Goal: Navigation & Orientation: Find specific page/section

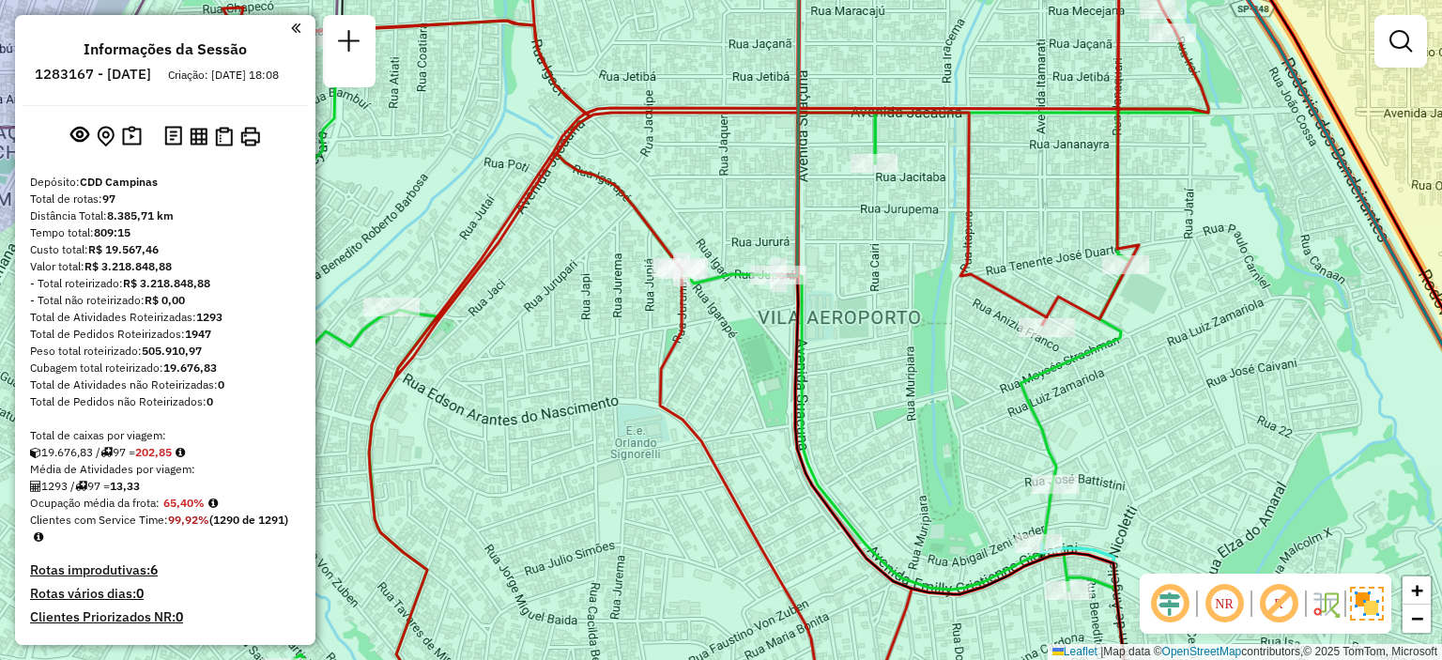
scroll to position [10635, 0]
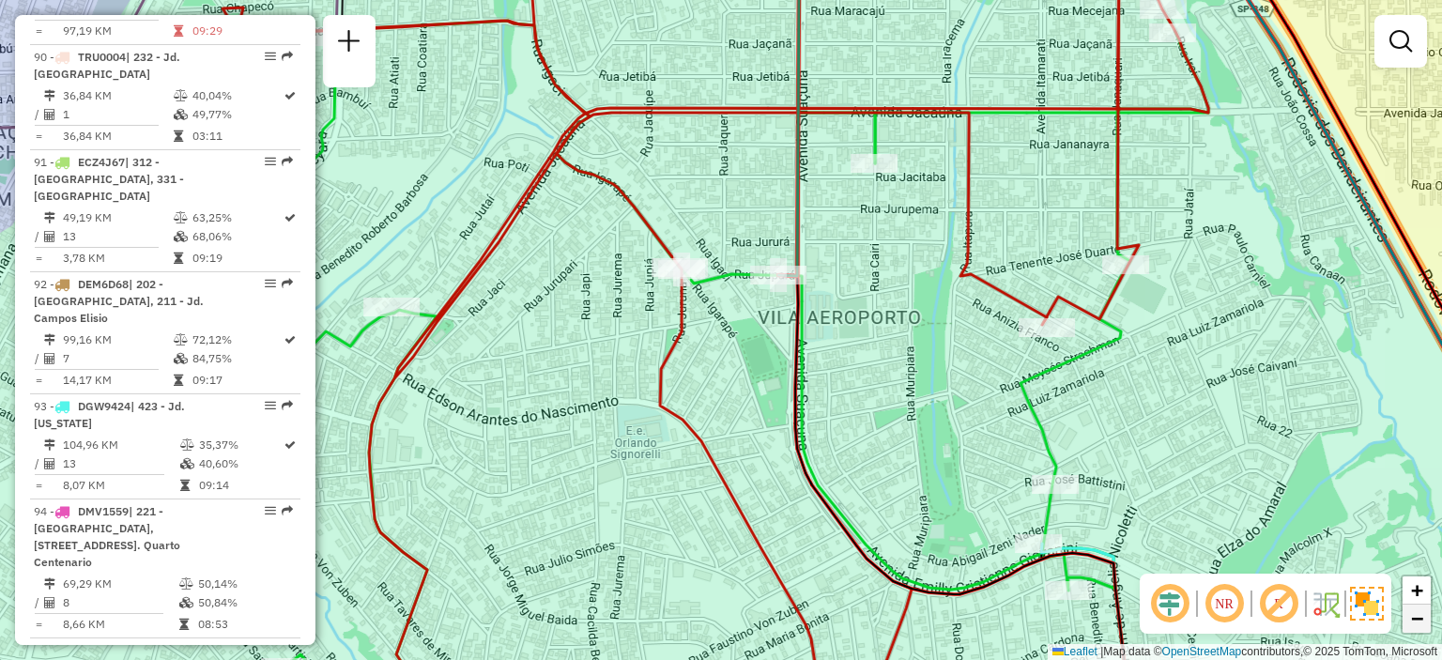
click at [1421, 619] on span "−" at bounding box center [1417, 617] width 12 height 23
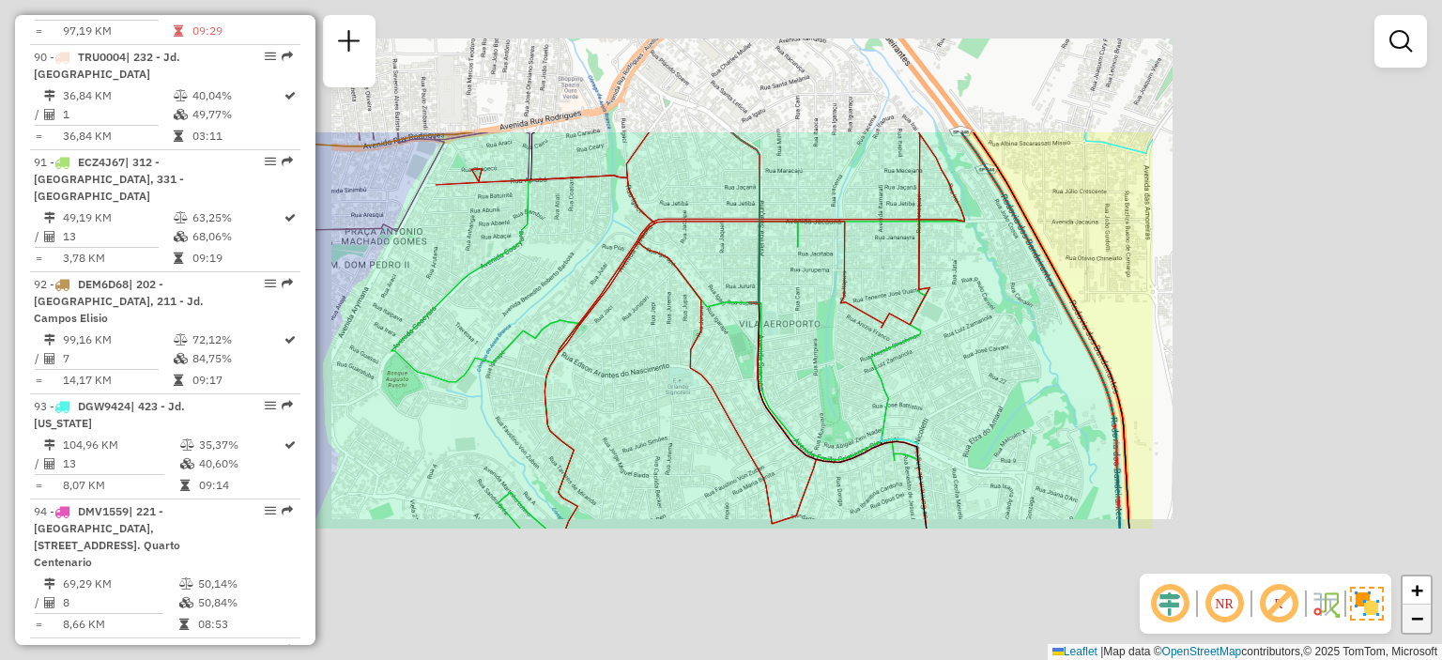
click at [1421, 619] on span "−" at bounding box center [1417, 617] width 12 height 23
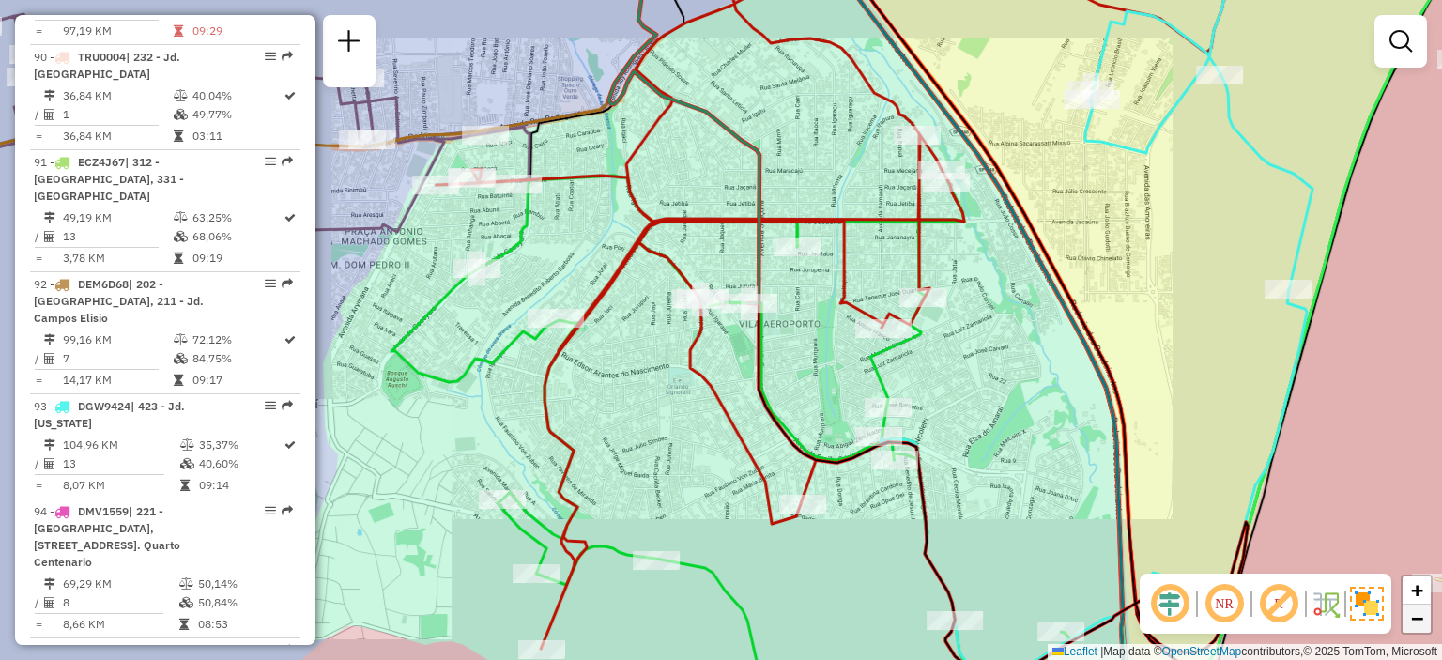
click at [1421, 619] on span "−" at bounding box center [1417, 617] width 12 height 23
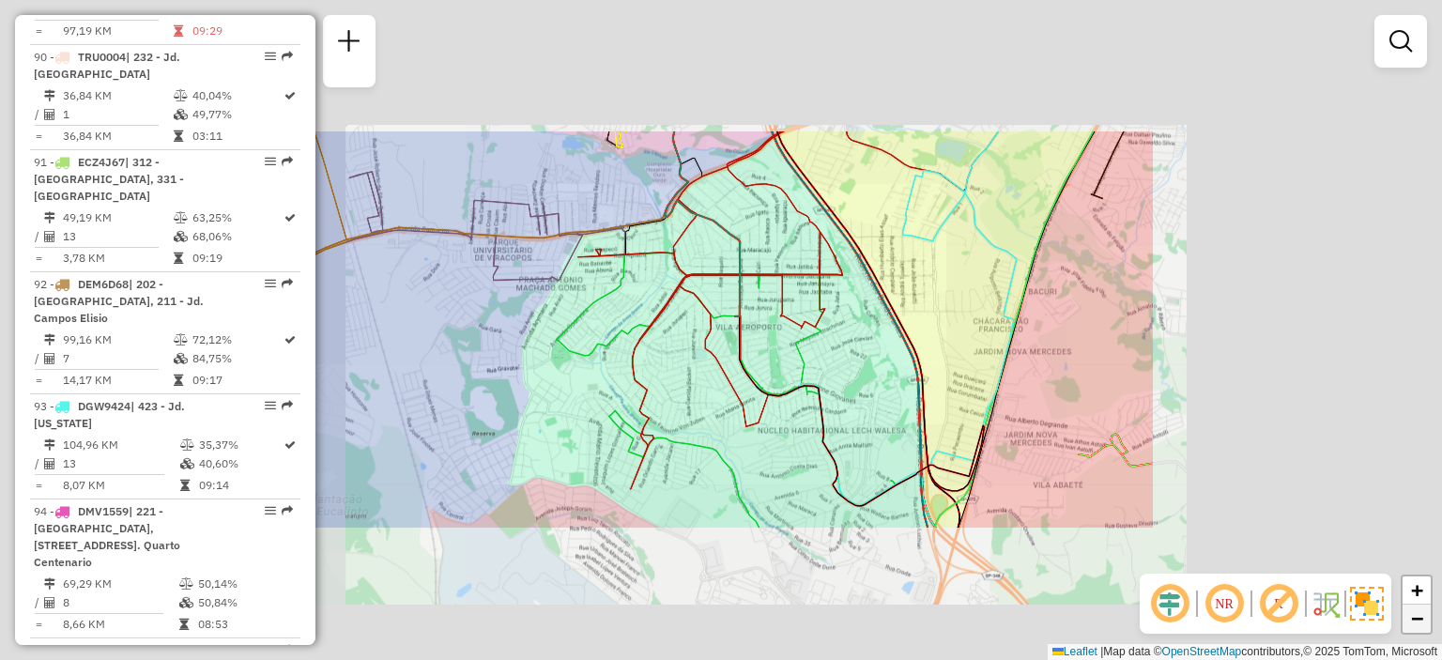
click at [1421, 619] on span "−" at bounding box center [1417, 617] width 12 height 23
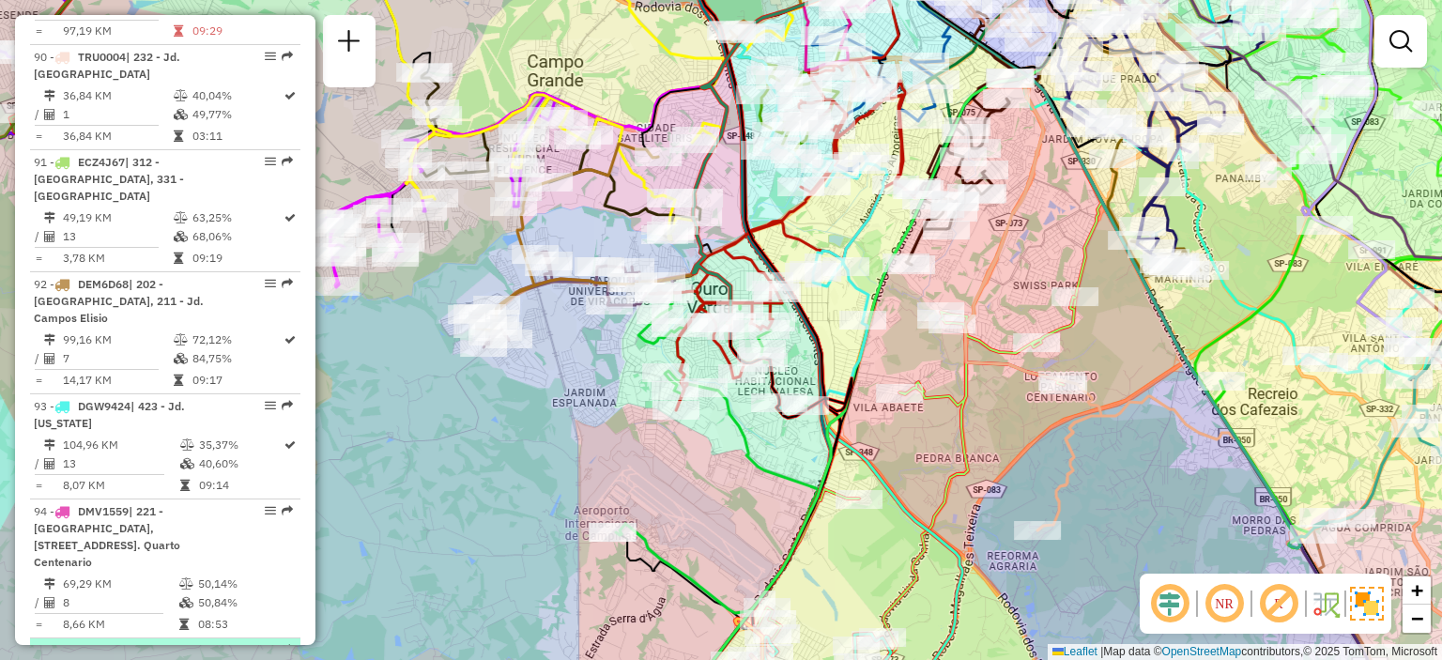
click at [265, 644] on em at bounding box center [270, 649] width 11 height 11
select select "**********"
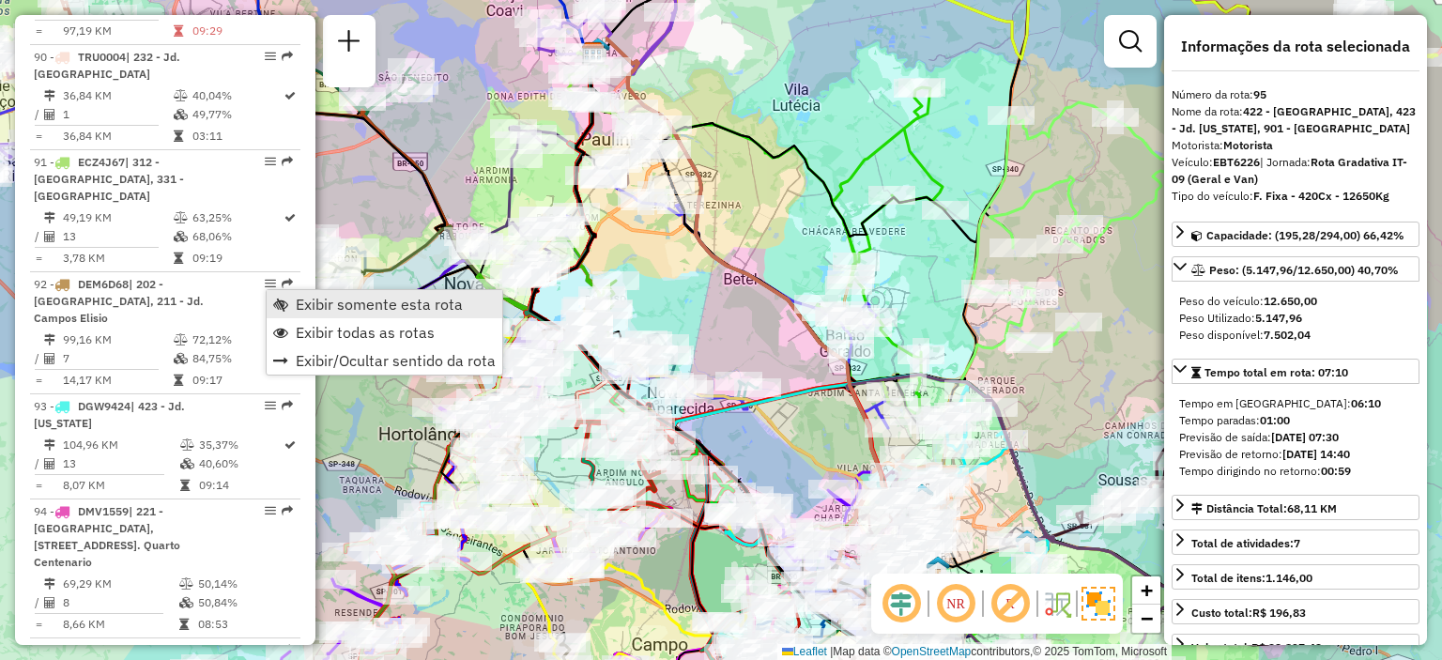
click at [274, 300] on span "Exibir somente esta rota" at bounding box center [280, 304] width 15 height 15
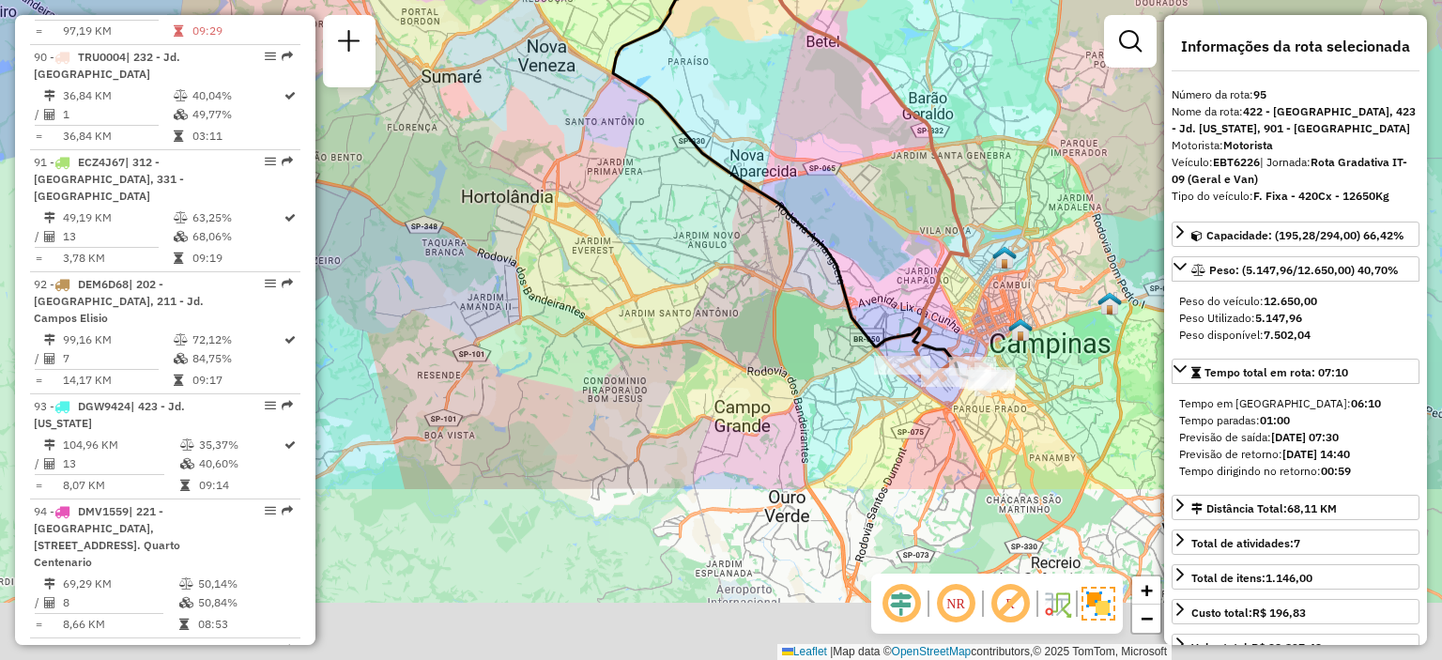
drag, startPoint x: 747, startPoint y: 420, endPoint x: 830, endPoint y: 183, distance: 251.4
click at [830, 183] on div "Janela de atendimento Grade de atendimento Capacidade Transportadoras Veículos …" at bounding box center [721, 330] width 1442 height 660
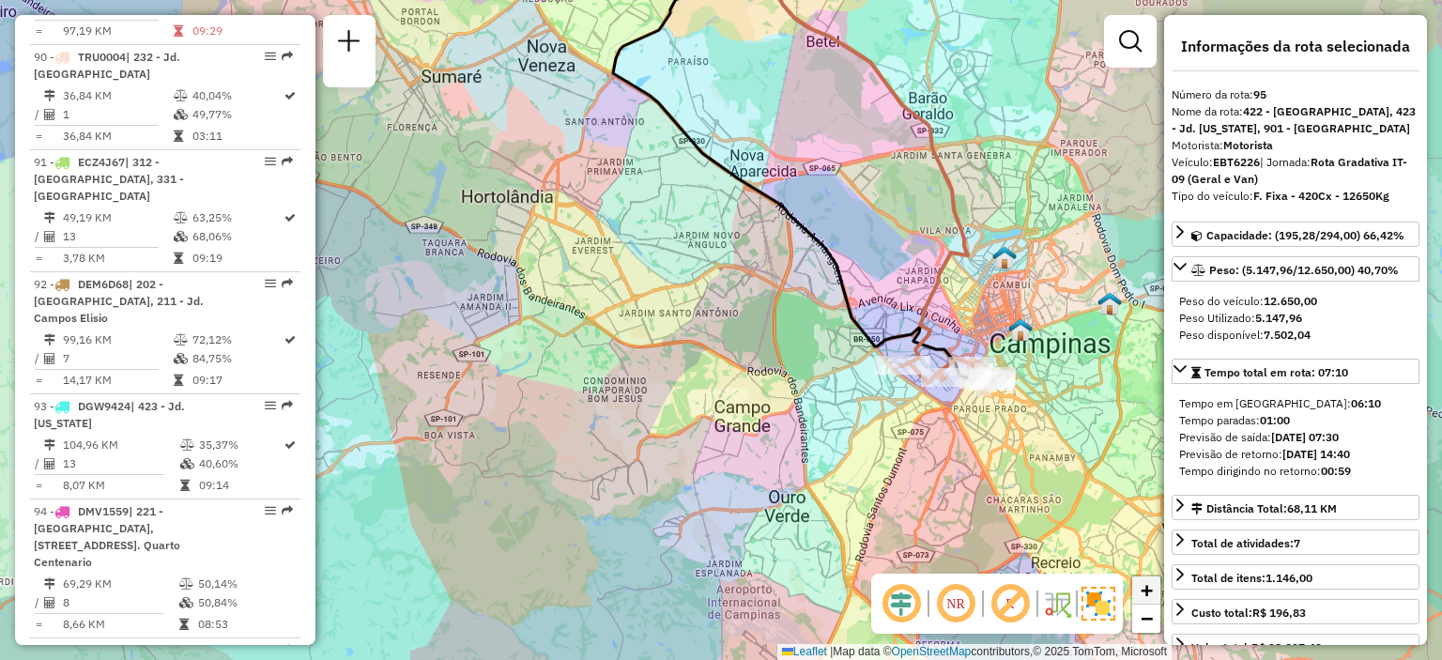
click at [1149, 592] on span "+" at bounding box center [1146, 589] width 12 height 23
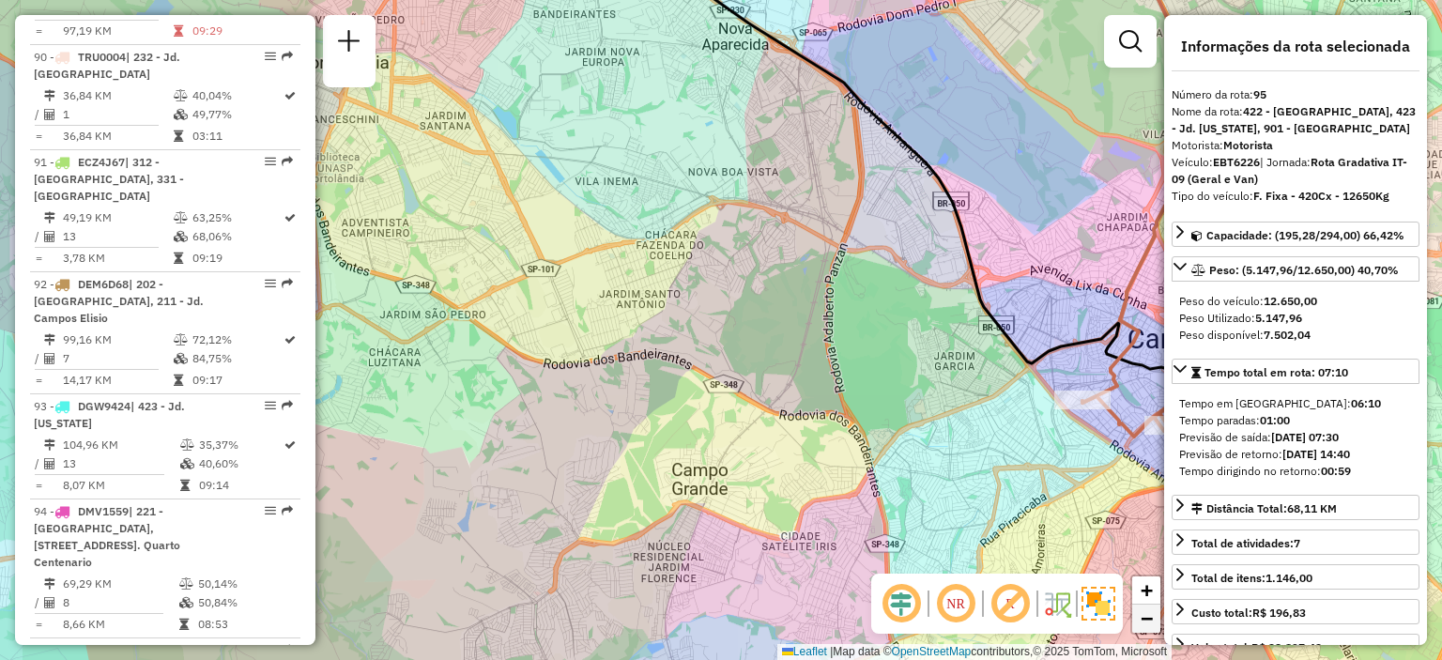
click at [1146, 623] on span "−" at bounding box center [1146, 617] width 12 height 23
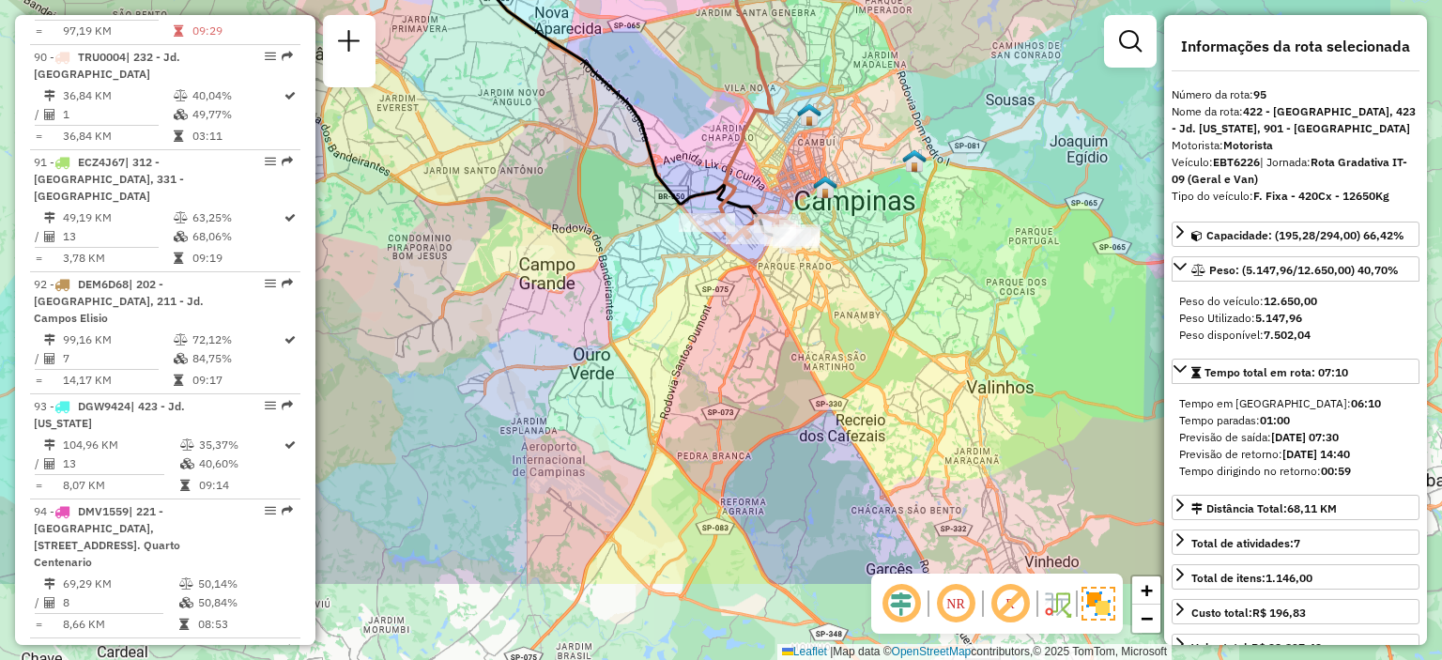
drag, startPoint x: 1066, startPoint y: 442, endPoint x: 871, endPoint y: 299, distance: 241.8
click at [871, 299] on div "Janela de atendimento Grade de atendimento Capacidade Transportadoras Veículos …" at bounding box center [721, 330] width 1442 height 660
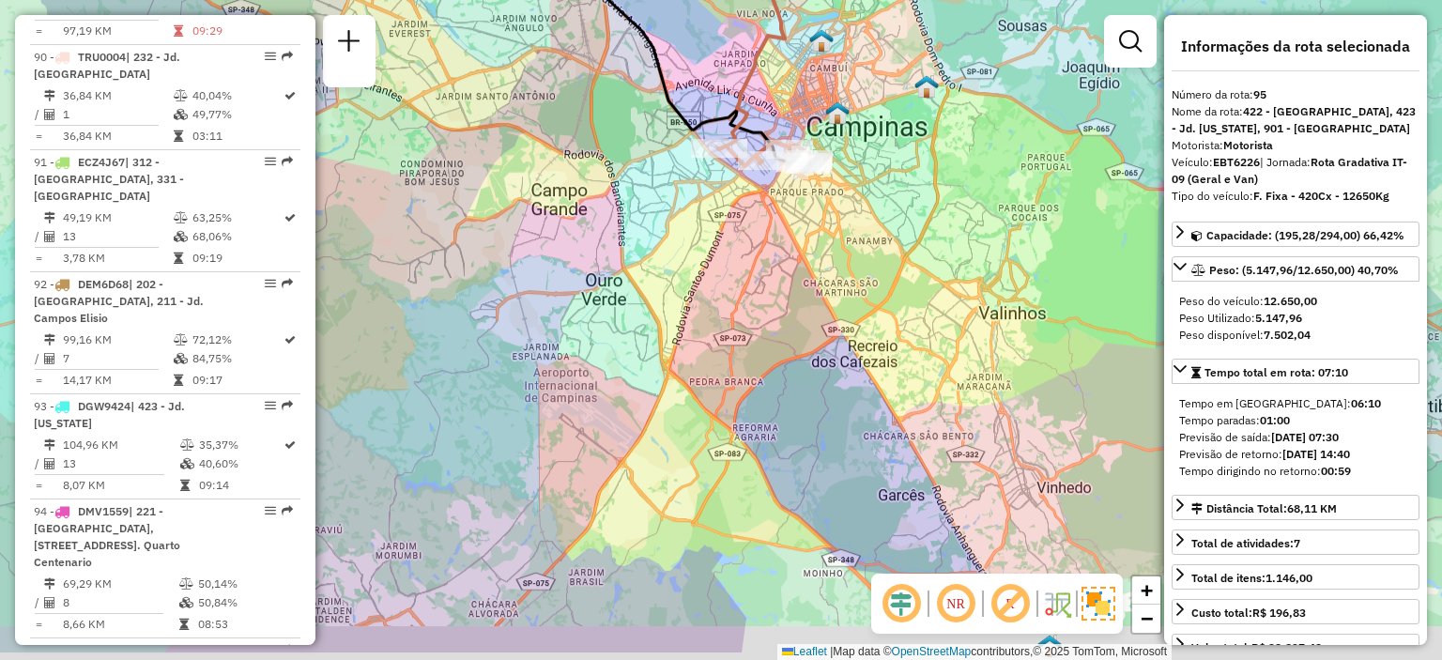
drag, startPoint x: 799, startPoint y: 474, endPoint x: 810, endPoint y: 400, distance: 75.0
click at [810, 400] on div "Janela de atendimento Grade de atendimento Capacidade Transportadoras Veículos …" at bounding box center [721, 330] width 1442 height 660
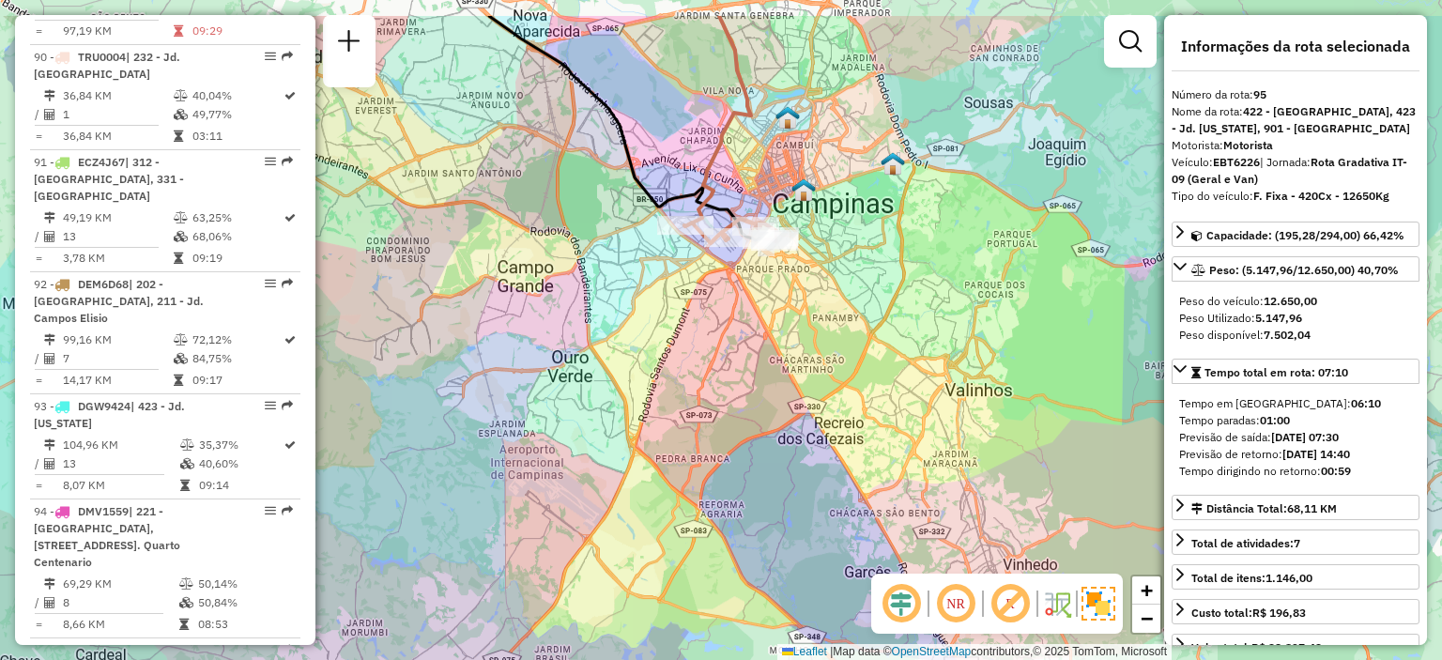
drag, startPoint x: 959, startPoint y: 303, endPoint x: 925, endPoint y: 385, distance: 88.4
click at [925, 385] on div "Janela de atendimento Grade de atendimento Capacidade Transportadoras Veículos …" at bounding box center [721, 330] width 1442 height 660
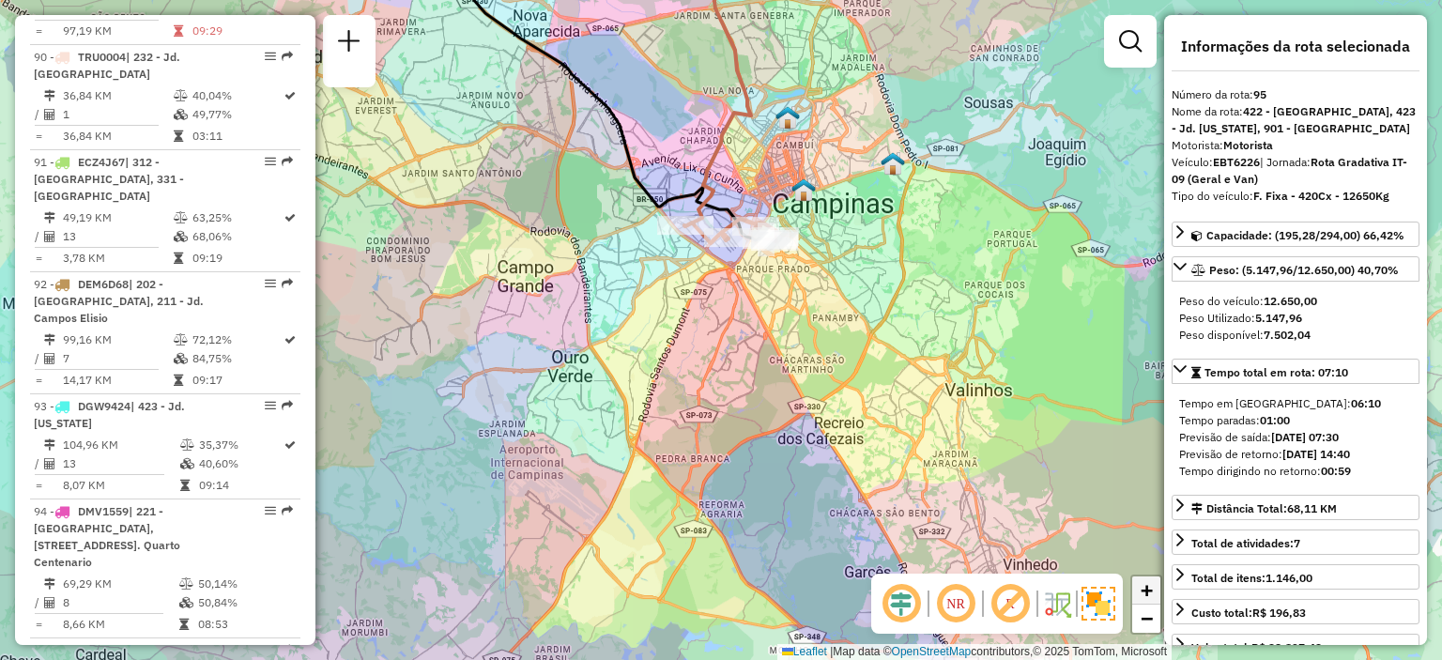
click at [1145, 593] on span "+" at bounding box center [1146, 589] width 12 height 23
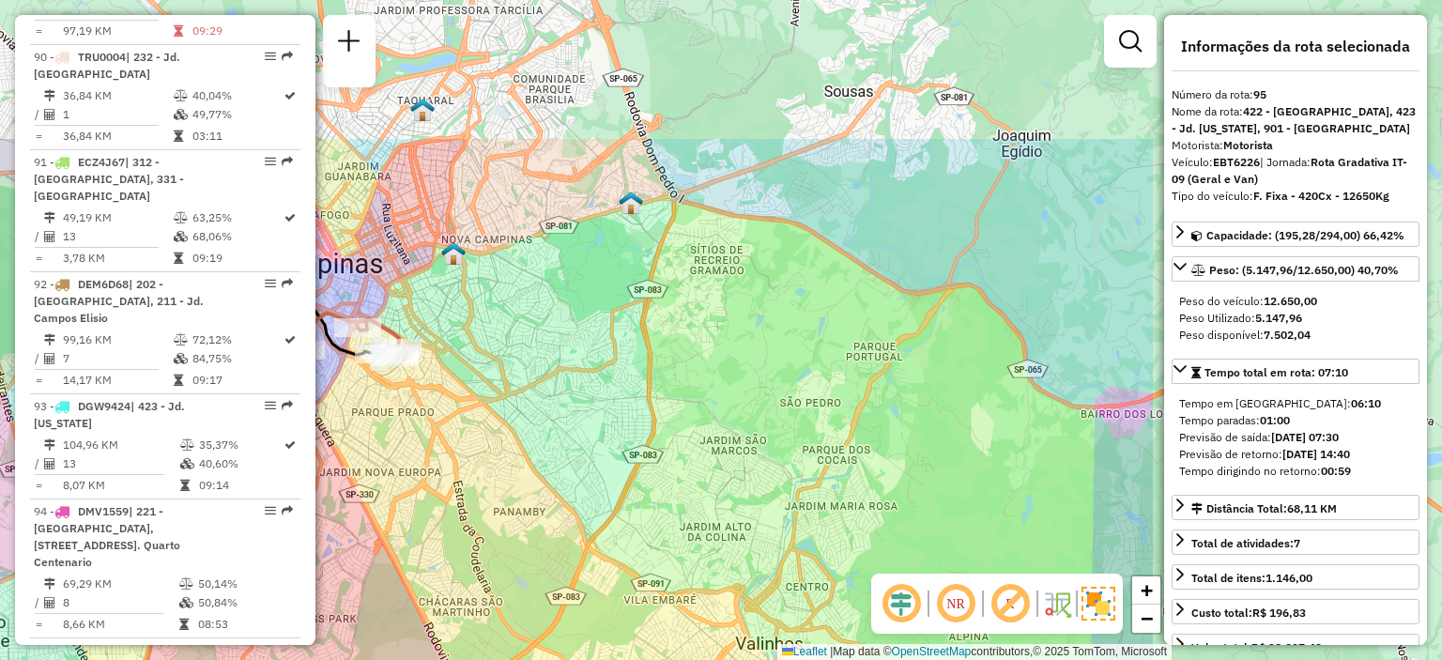
drag, startPoint x: 1049, startPoint y: 310, endPoint x: 613, endPoint y: 503, distance: 477.3
click at [610, 517] on div "Janela de atendimento Grade de atendimento Capacidade Transportadoras Veículos …" at bounding box center [721, 330] width 1442 height 660
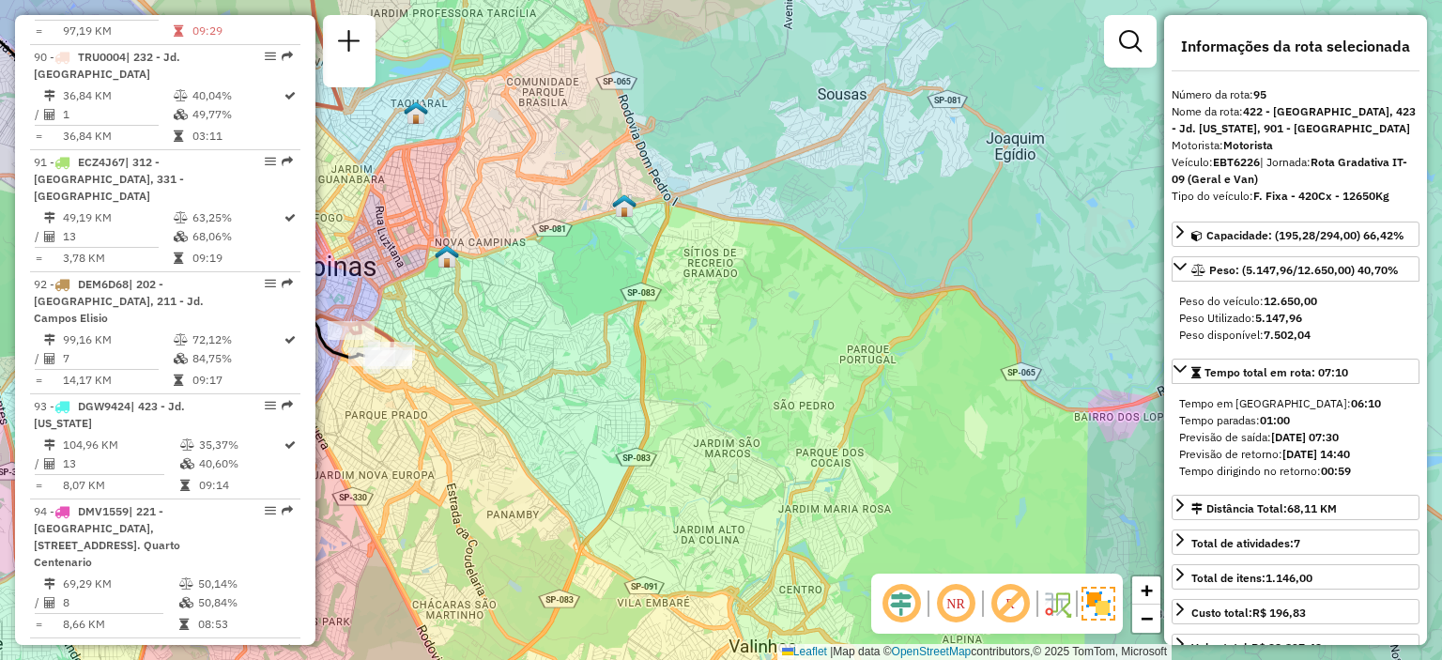
click at [754, 234] on div "Janela de atendimento Grade de atendimento Capacidade Transportadoras Veículos …" at bounding box center [721, 330] width 1442 height 660
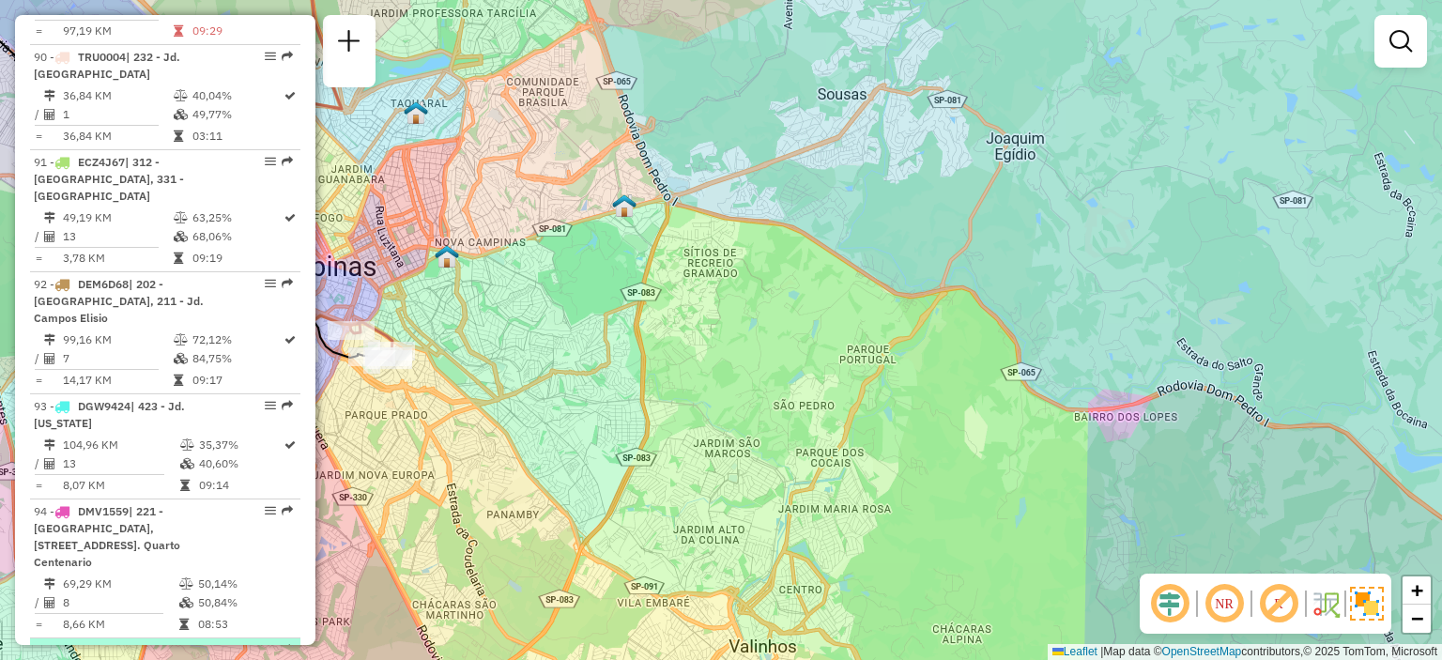
click at [265, 644] on em at bounding box center [270, 649] width 11 height 11
select select "**********"
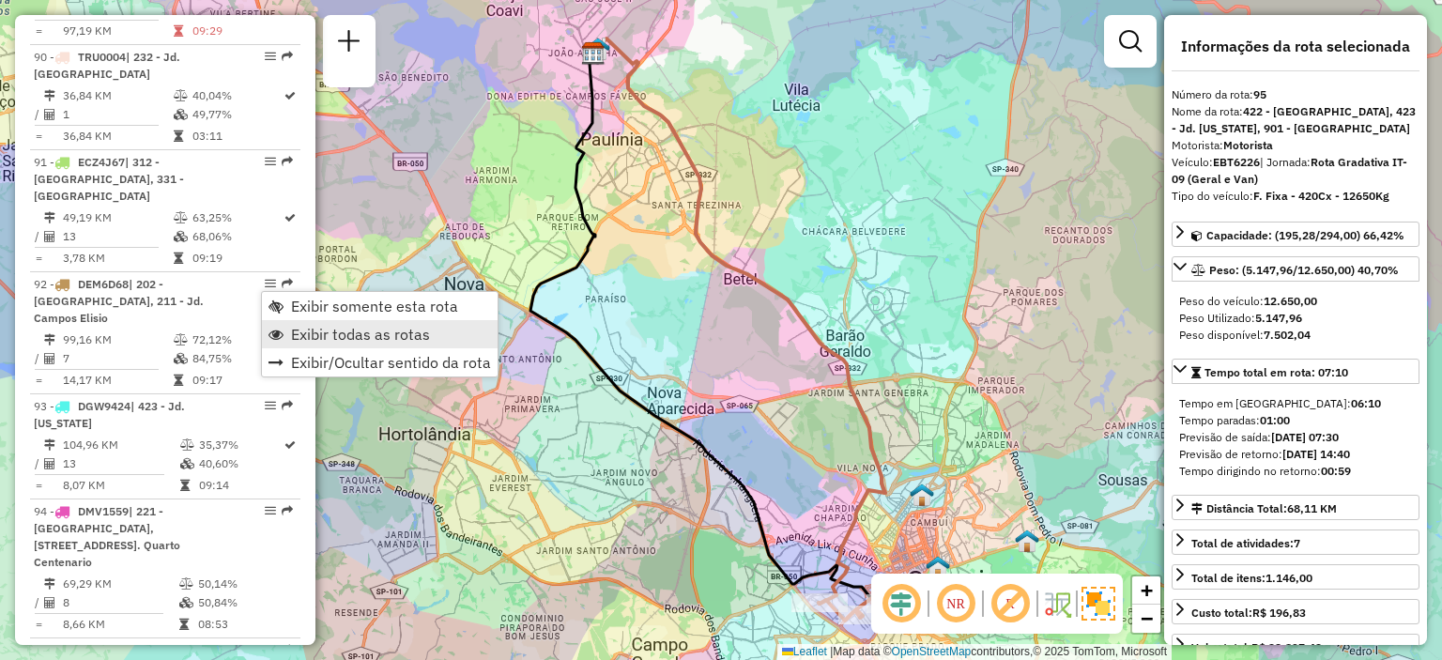
click at [316, 330] on span "Exibir todas as rotas" at bounding box center [360, 334] width 139 height 15
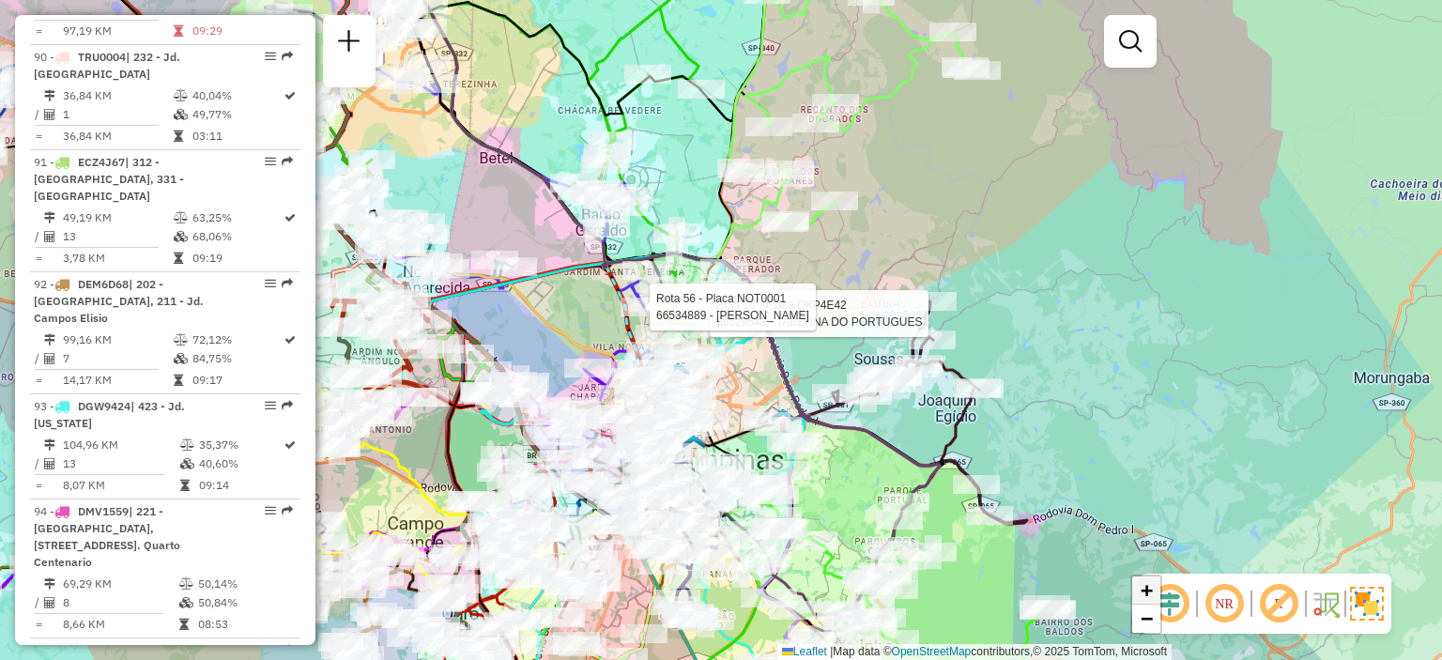
click at [1141, 586] on span "+" at bounding box center [1146, 589] width 12 height 23
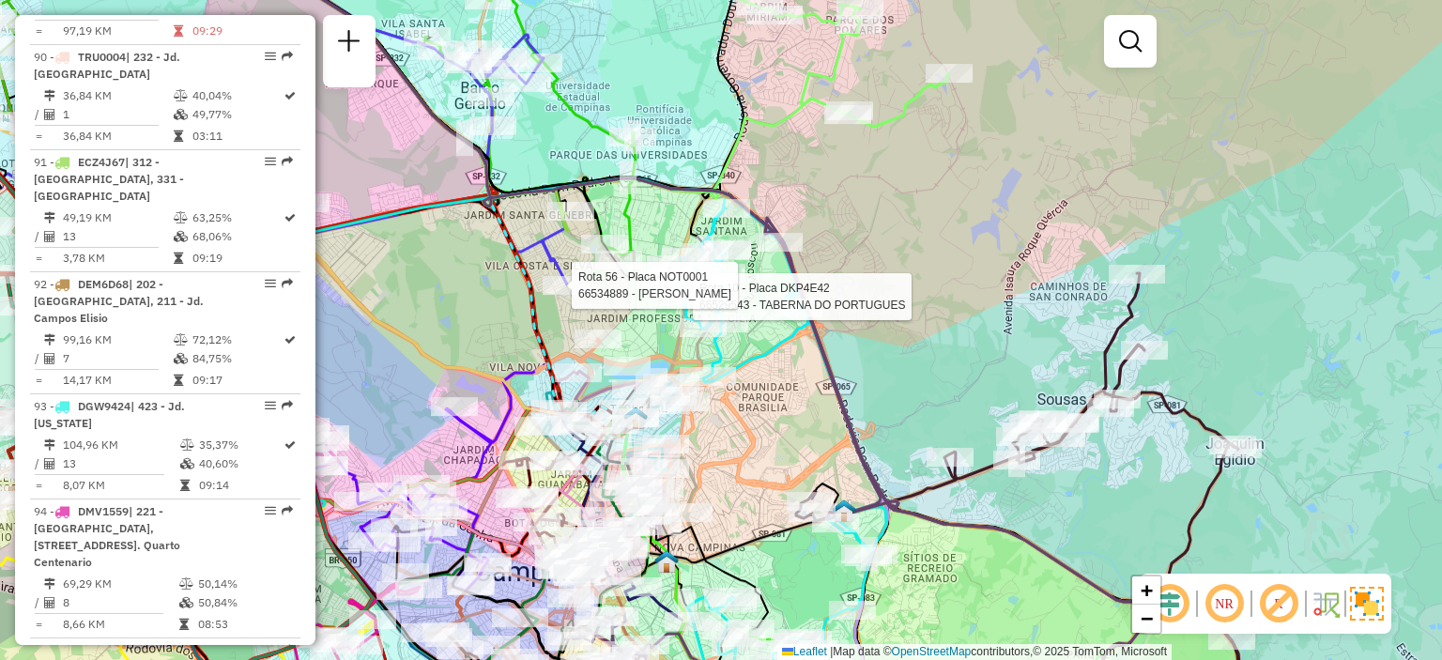
click at [877, 401] on div "Rota 10 - Placa DKP4E42 66529543 - TABERNA DO PORTUGUES Rota 56 - Placa NOT0001…" at bounding box center [721, 330] width 1442 height 660
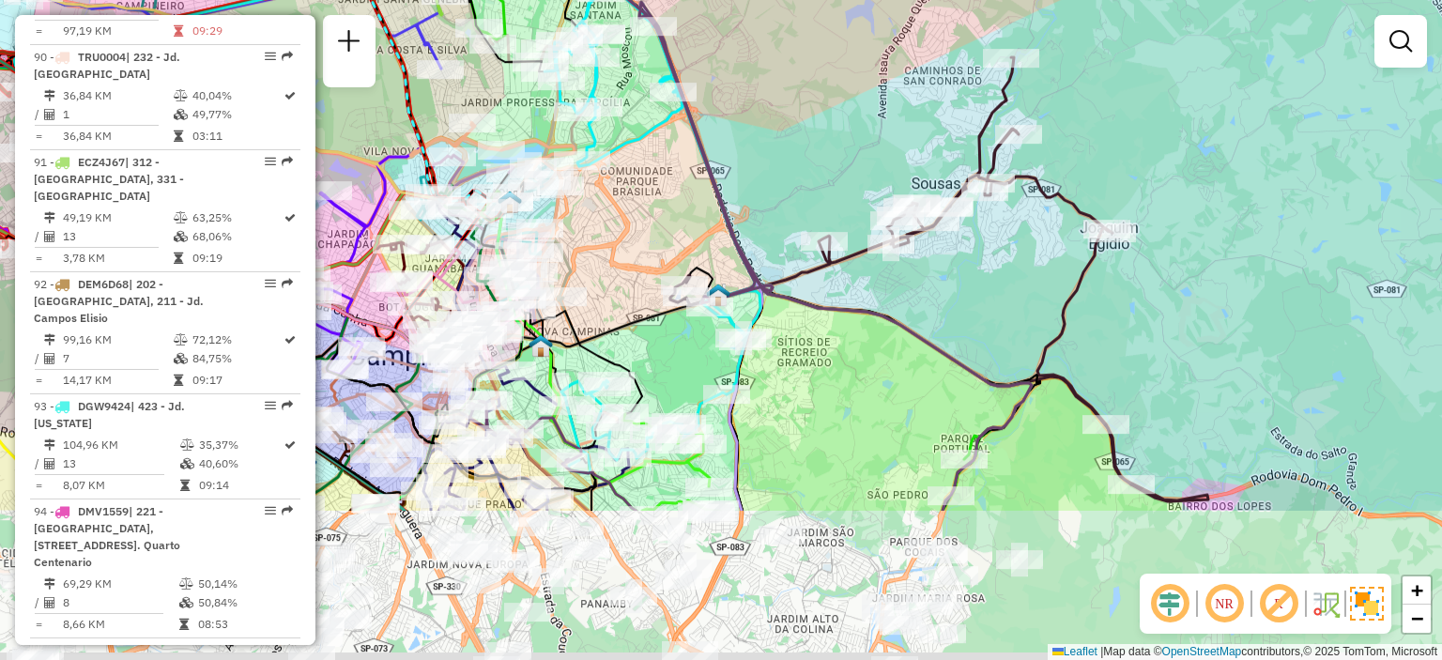
drag, startPoint x: 940, startPoint y: 328, endPoint x: 811, endPoint y: 110, distance: 253.3
click at [811, 110] on div "Janela de atendimento Grade de atendimento Capacidade Transportadoras Veículos …" at bounding box center [721, 330] width 1442 height 660
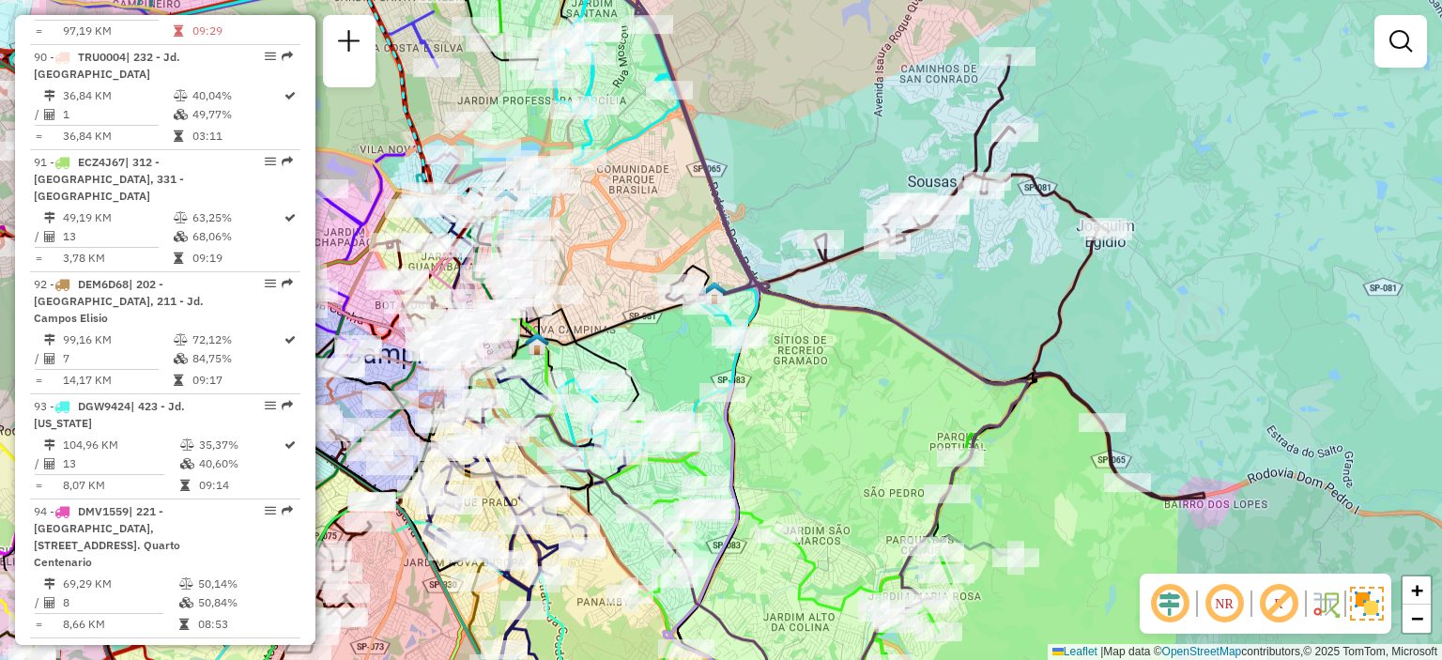
click at [1226, 86] on div "Janela de atendimento Grade de atendimento Capacidade Transportadoras Veículos …" at bounding box center [721, 330] width 1442 height 660
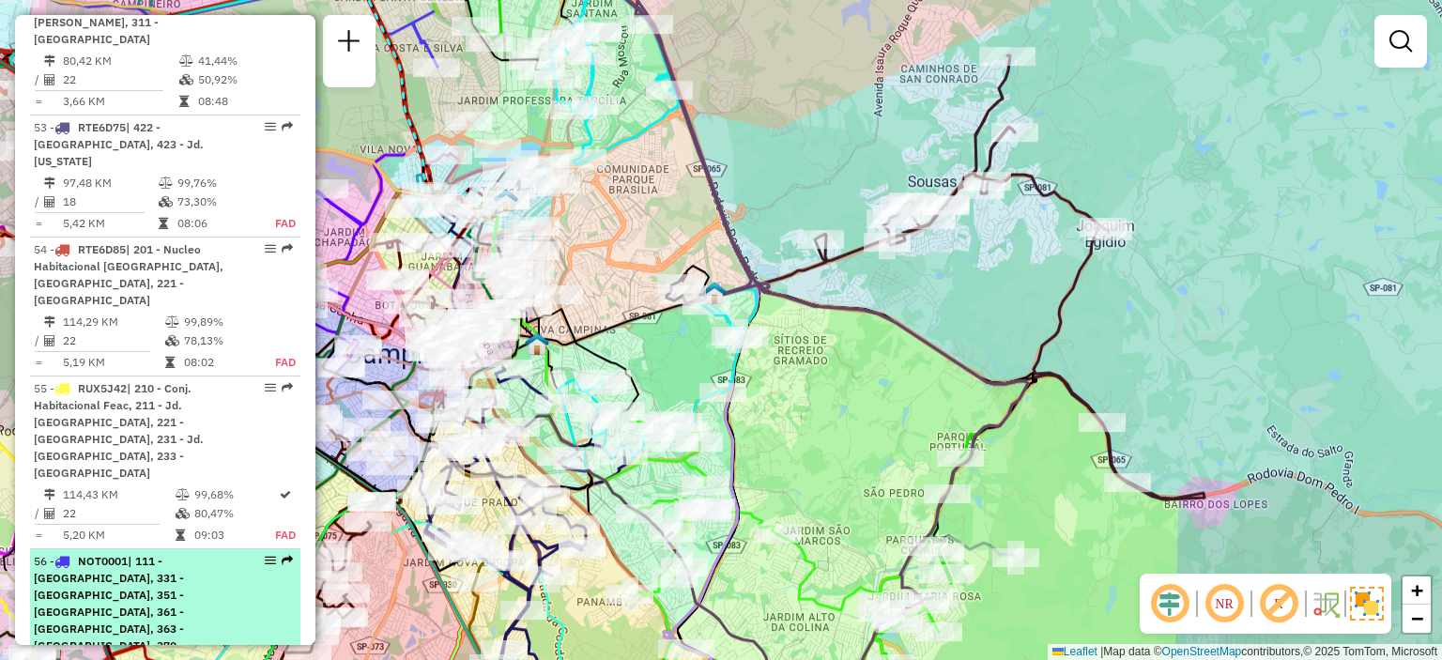
select select "**********"
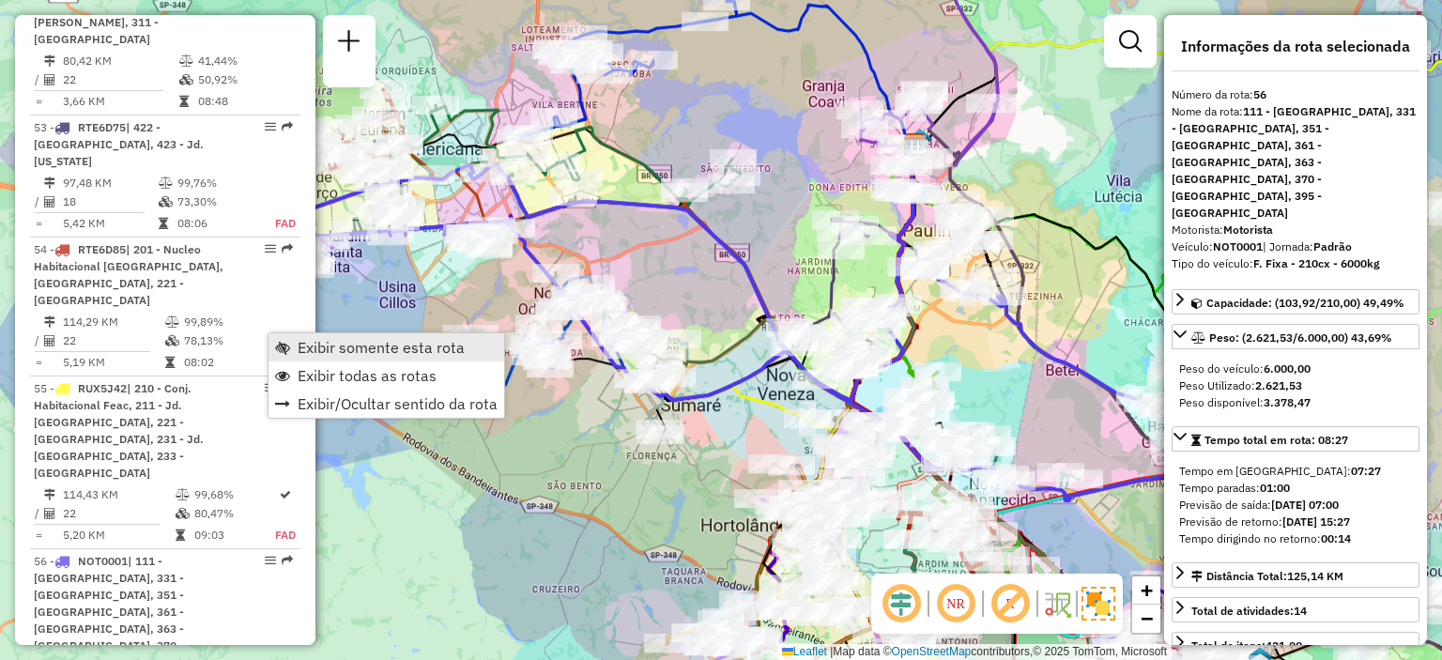
click at [286, 344] on span "Exibir somente esta rota" at bounding box center [282, 347] width 15 height 15
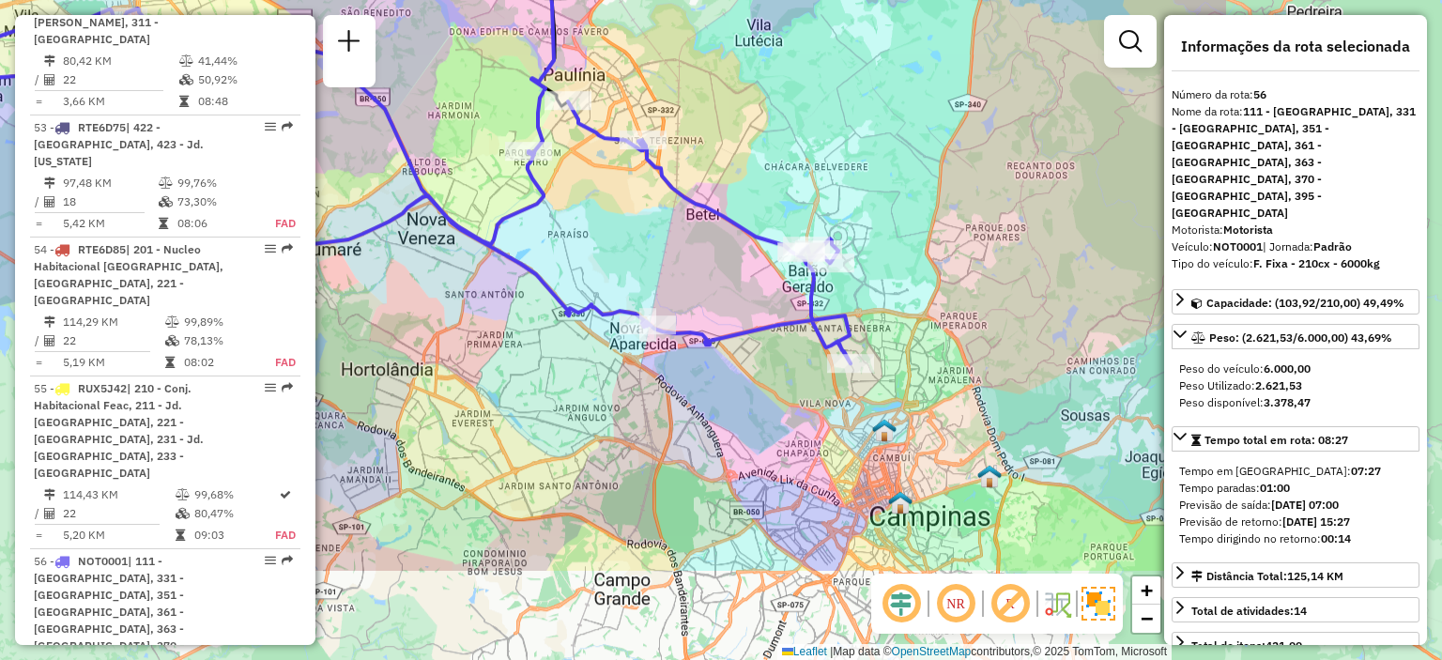
drag, startPoint x: 833, startPoint y: 333, endPoint x: 469, endPoint y: 172, distance: 398.3
click at [469, 172] on div "Janela de atendimento Grade de atendimento Capacidade Transportadoras Veículos …" at bounding box center [721, 330] width 1442 height 660
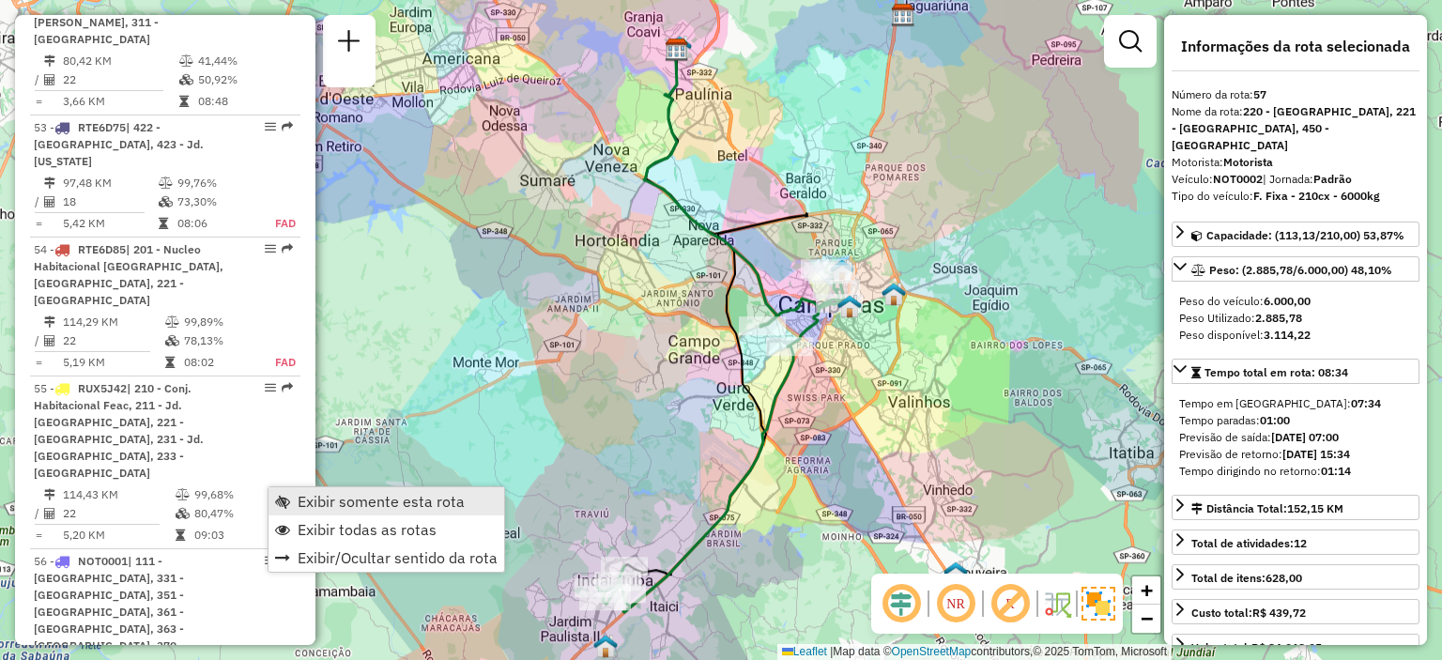
click at [282, 500] on span "Exibir somente esta rota" at bounding box center [282, 501] width 15 height 15
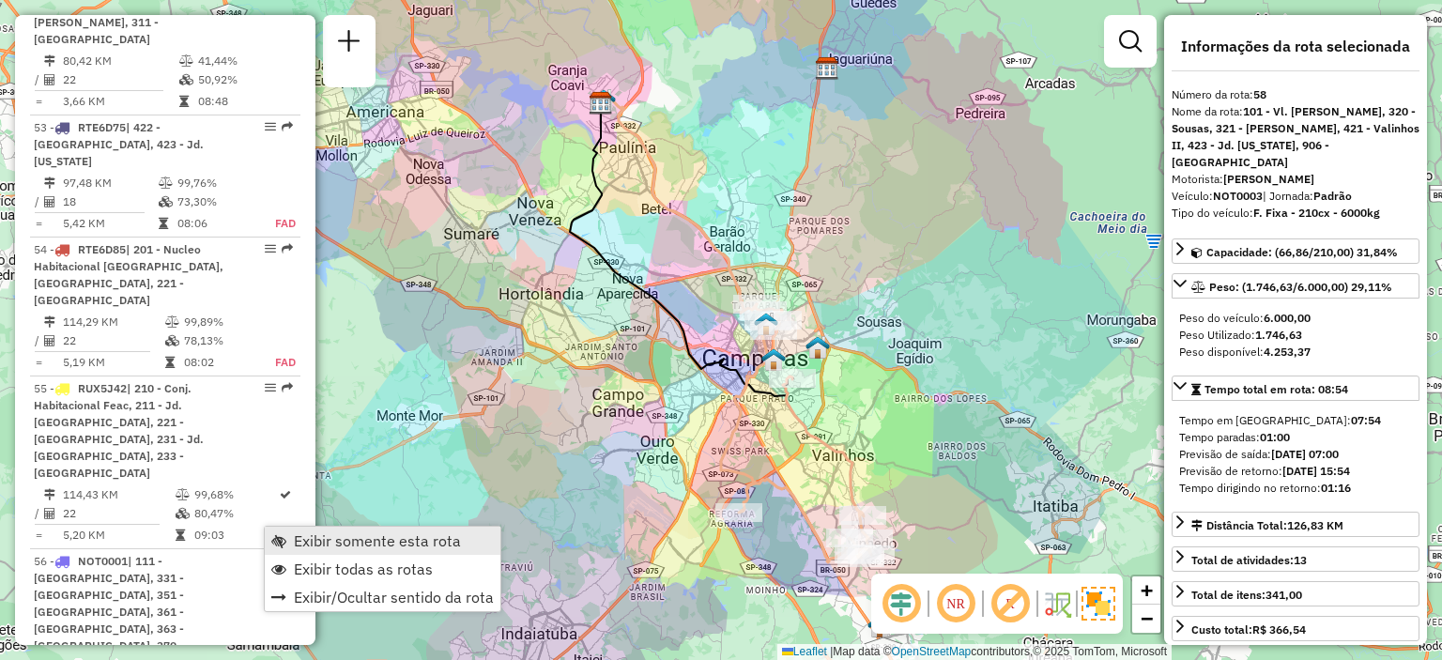
click at [311, 543] on span "Exibir somente esta rota" at bounding box center [377, 540] width 167 height 15
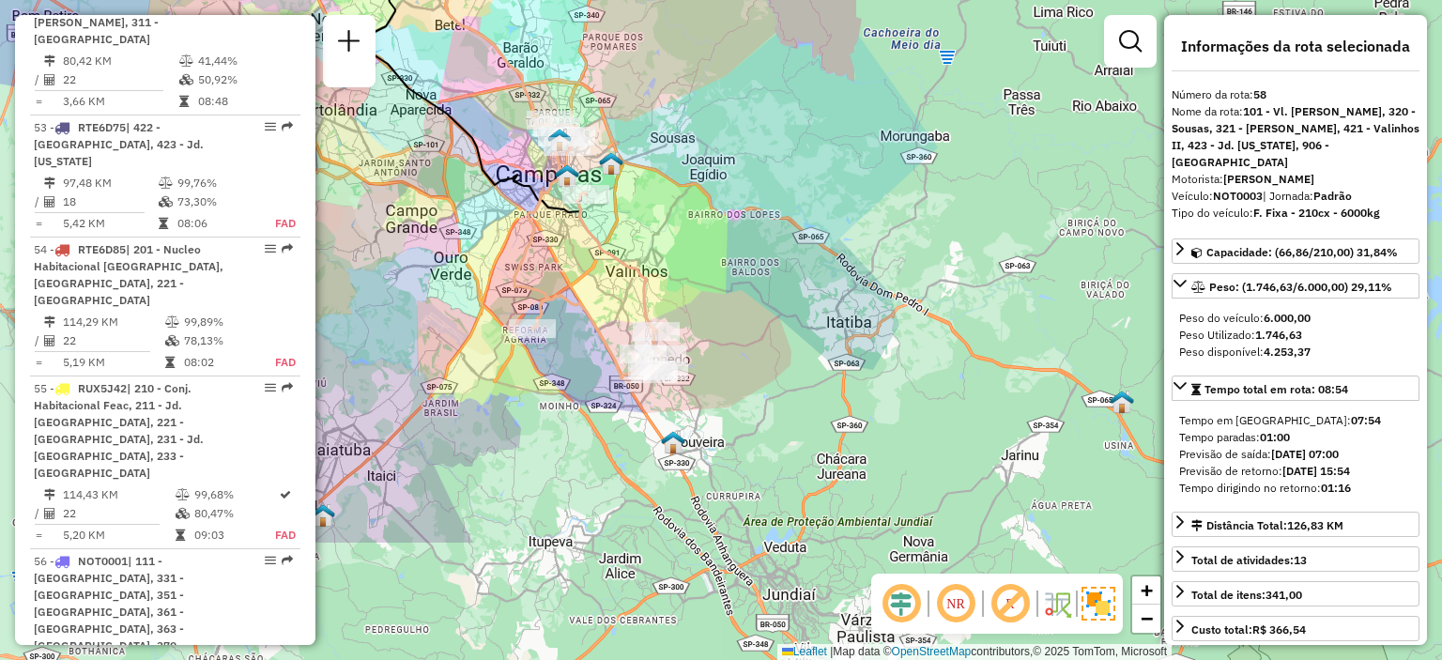
drag, startPoint x: 694, startPoint y: 438, endPoint x: 487, endPoint y: 252, distance: 278.5
click at [487, 252] on div "Janela de atendimento Grade de atendimento Capacidade Transportadoras Veículos …" at bounding box center [721, 330] width 1442 height 660
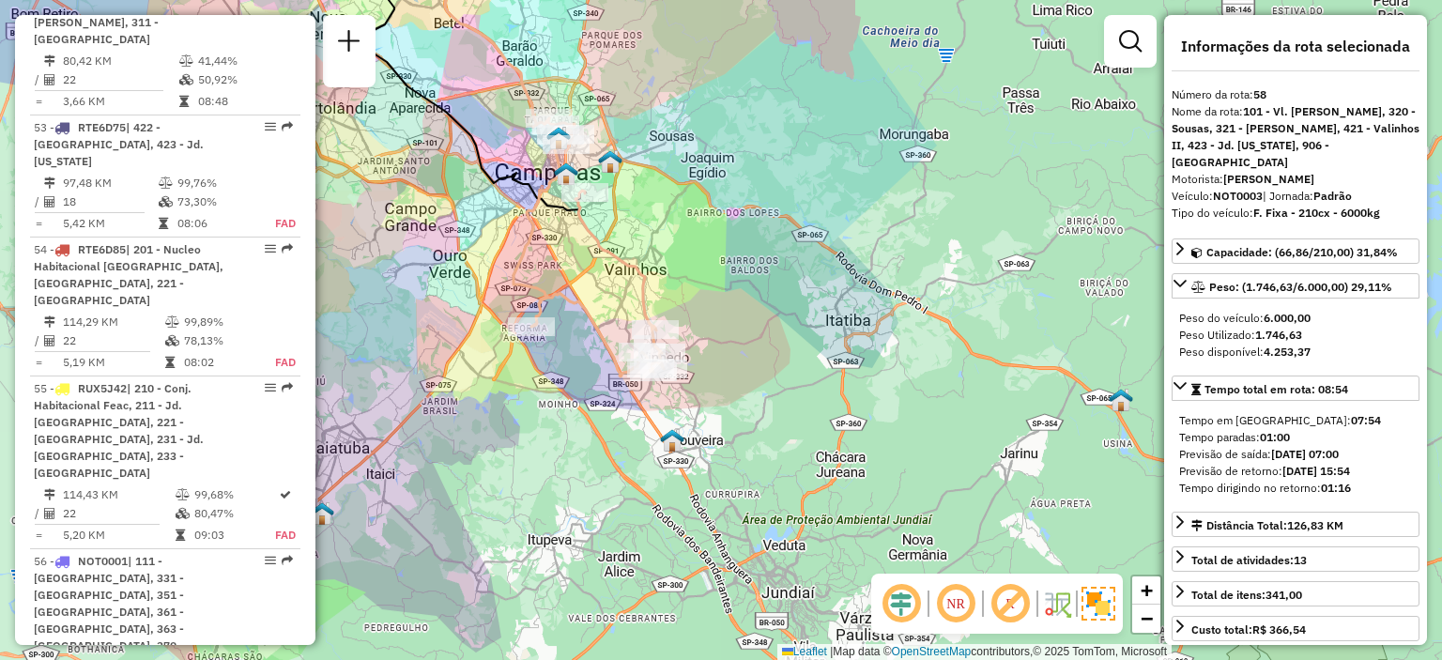
click at [703, 251] on div "Janela de atendimento Grade de atendimento Capacidade Transportadoras Veículos …" at bounding box center [721, 330] width 1442 height 660
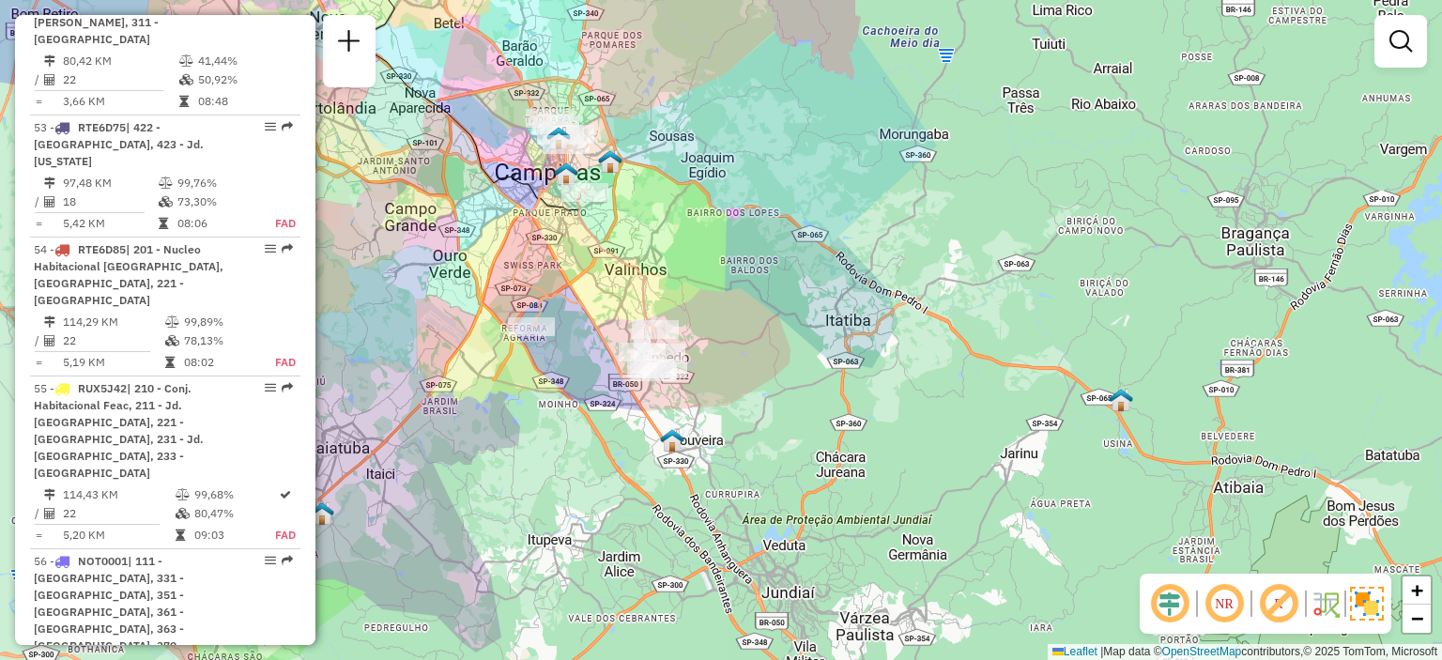
click at [703, 251] on div "Janela de atendimento Grade de atendimento Capacidade Transportadoras Veículos …" at bounding box center [721, 330] width 1442 height 660
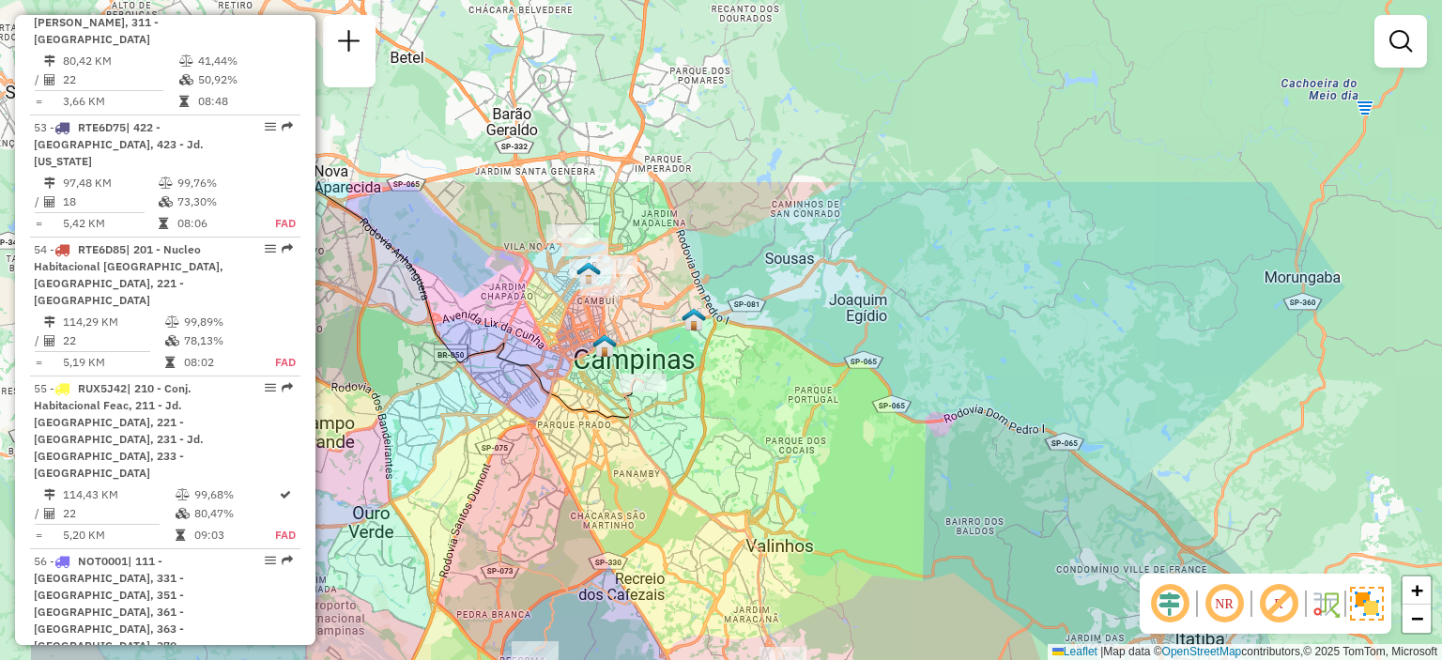
drag, startPoint x: 631, startPoint y: 258, endPoint x: 808, endPoint y: 508, distance: 306.2
click at [808, 508] on div "Janela de atendimento Grade de atendimento Capacidade Transportadoras Veículos …" at bounding box center [721, 330] width 1442 height 660
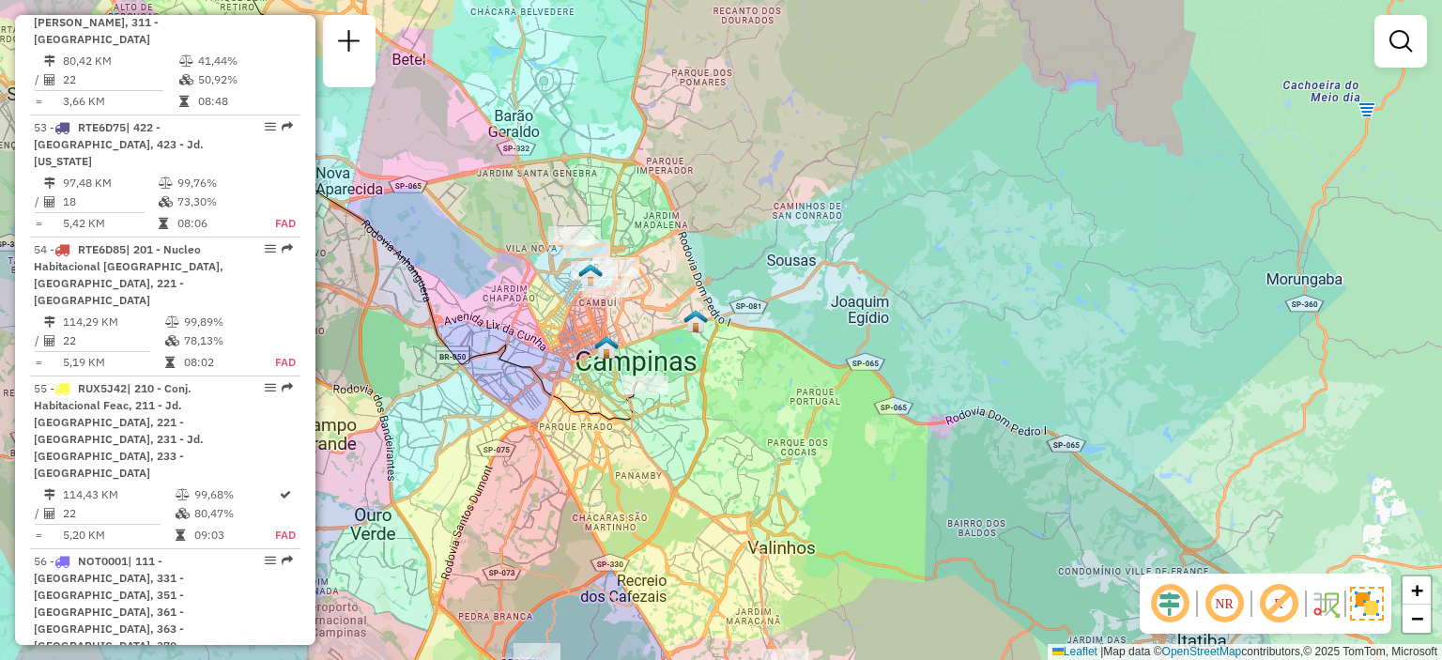
click at [743, 365] on div "Janela de atendimento Grade de atendimento Capacidade Transportadoras Veículos …" at bounding box center [721, 330] width 1442 height 660
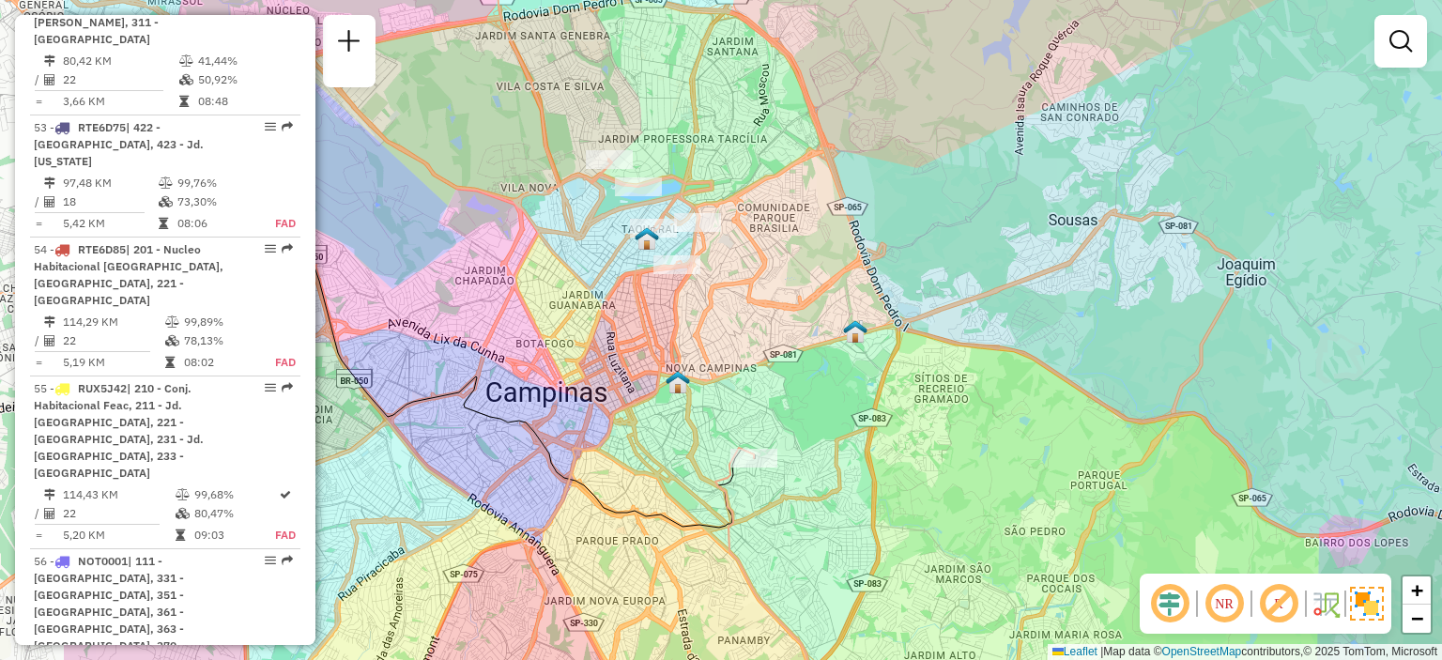
drag, startPoint x: 676, startPoint y: 313, endPoint x: 887, endPoint y: 367, distance: 217.8
click at [887, 367] on div "Janela de atendimento Grade de atendimento Capacidade Transportadoras Veículos …" at bounding box center [721, 330] width 1442 height 660
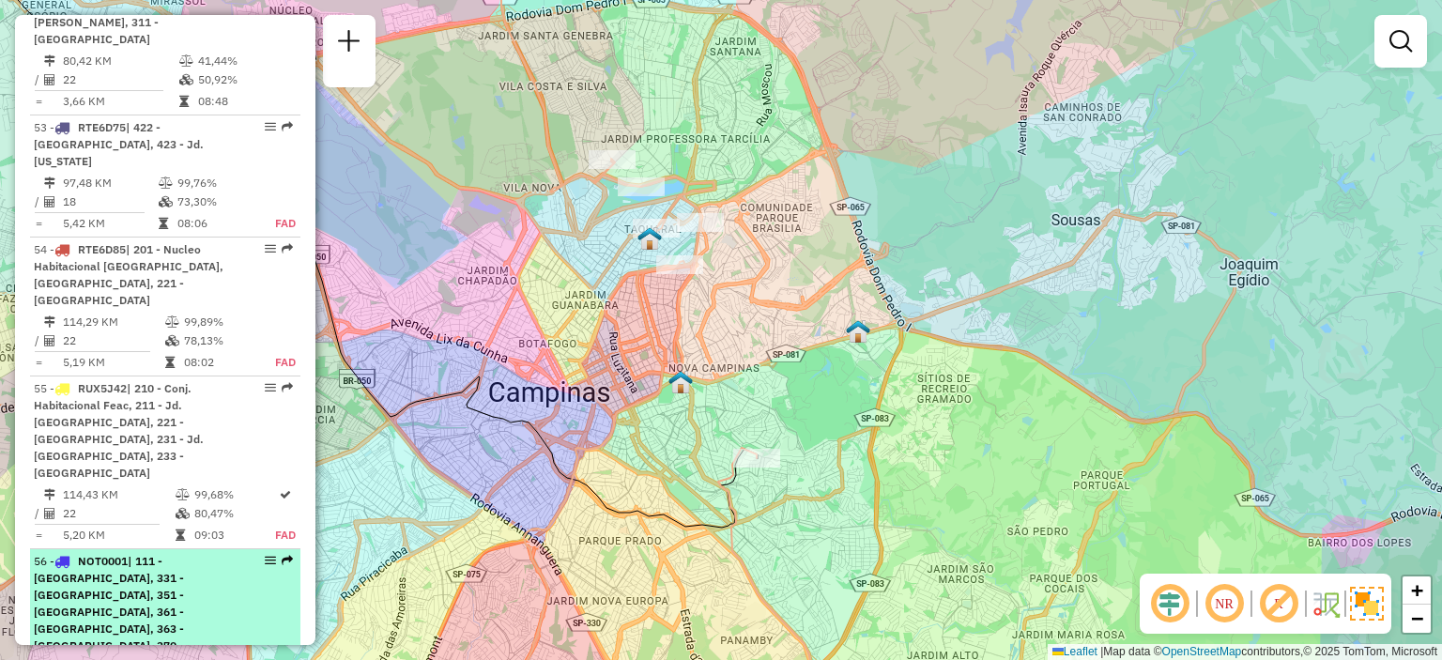
click at [268, 555] on em at bounding box center [270, 560] width 11 height 11
select select "**********"
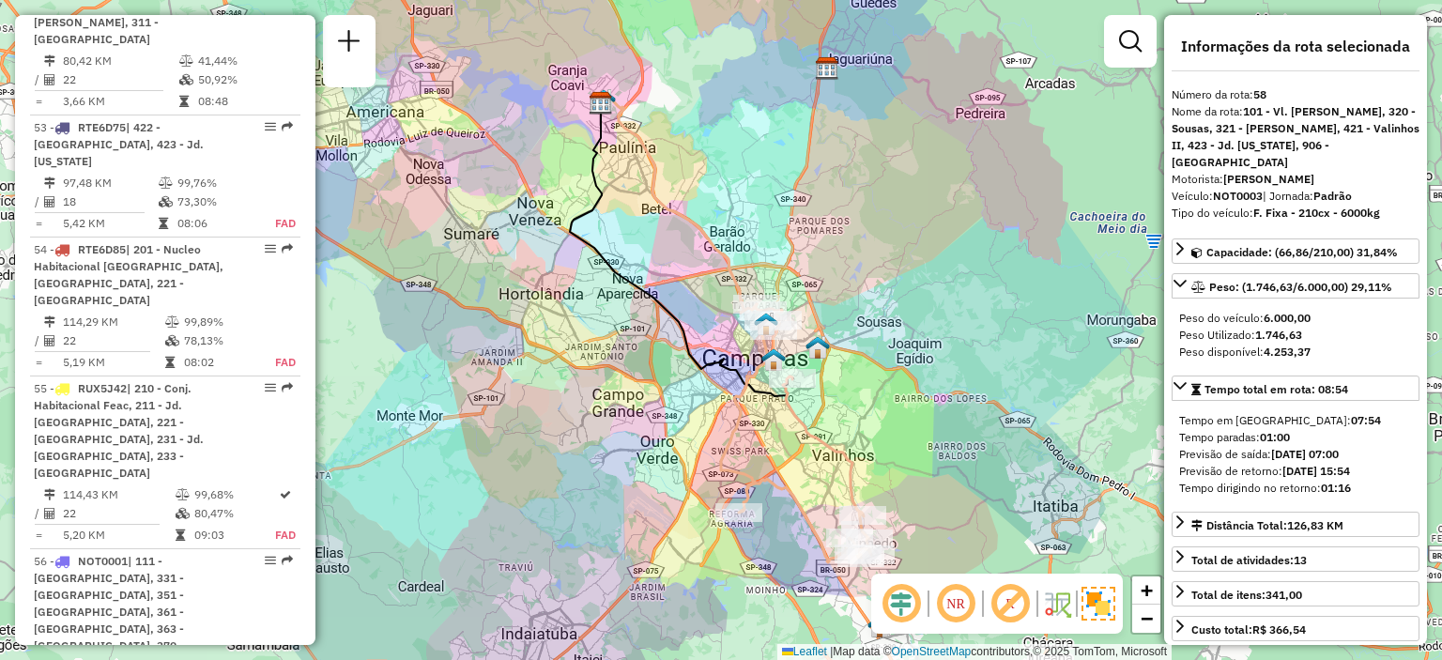
scroll to position [6271, 0]
